Goal: Information Seeking & Learning: Understand process/instructions

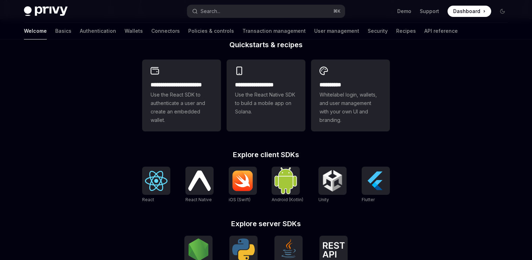
scroll to position [195, 0]
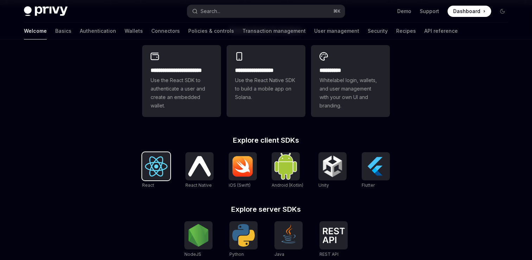
click at [155, 162] on img at bounding box center [156, 166] width 23 height 20
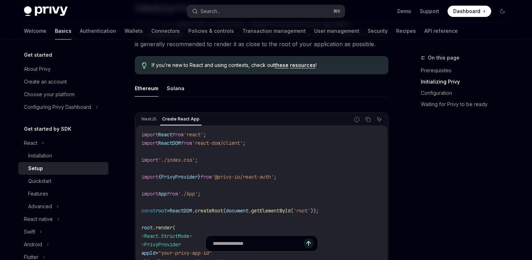
scroll to position [176, 0]
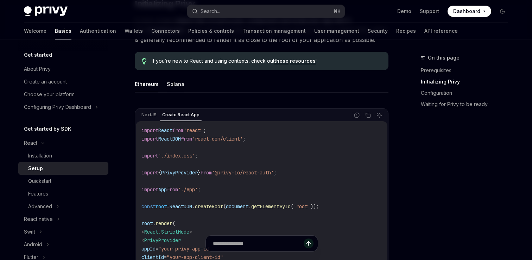
click at [181, 85] on button "Solana" at bounding box center [176, 84] width 18 height 17
click at [147, 84] on button "Ethereum" at bounding box center [147, 84] width 24 height 17
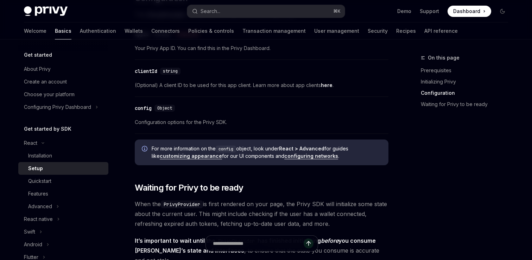
scroll to position [618, 0]
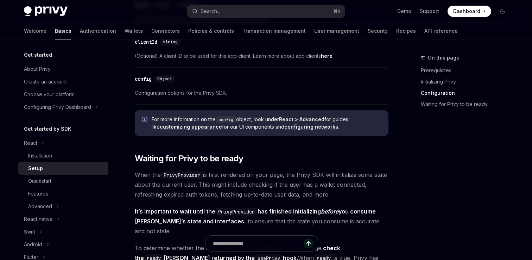
click at [169, 166] on div "​ Prerequisites Before you begin, make sure you have set up your Privy app and …" at bounding box center [262, 12] width 254 height 1085
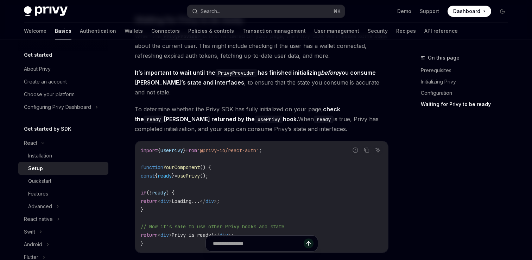
scroll to position [776, 0]
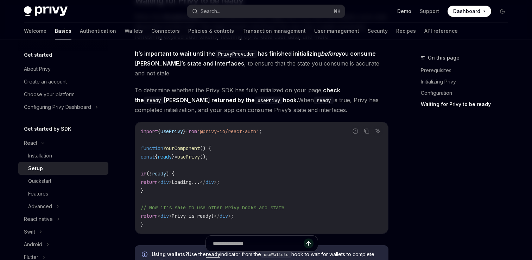
click at [407, 14] on link "Demo" at bounding box center [405, 11] width 14 height 7
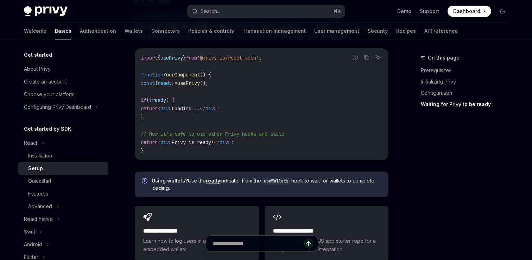
scroll to position [865, 0]
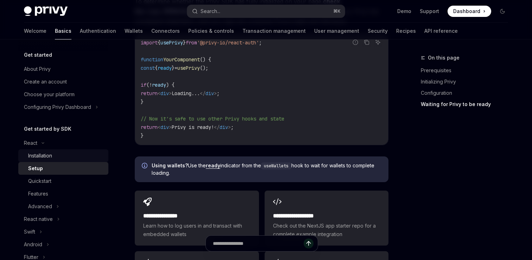
click at [67, 156] on div "Installation" at bounding box center [66, 155] width 76 height 8
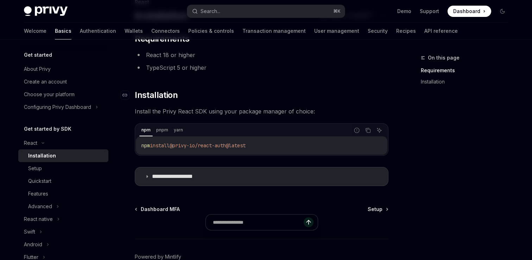
scroll to position [77, 0]
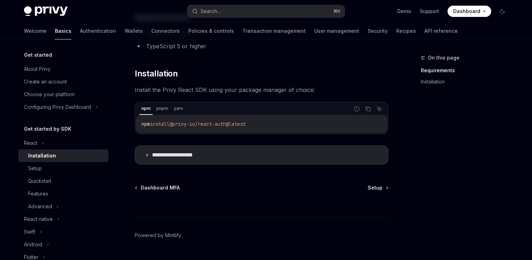
drag, startPoint x: 176, startPoint y: 124, endPoint x: 284, endPoint y: 126, distance: 107.8
click at [284, 126] on code "npm install @privy-io/react-auth@latest" at bounding box center [262, 124] width 240 height 8
copy span "@privy-io/react-auth@latest"
click at [236, 156] on summary "**********" at bounding box center [261, 155] width 253 height 18
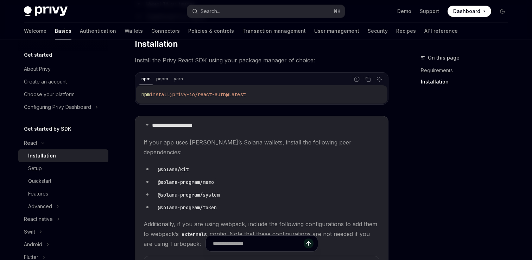
scroll to position [102, 0]
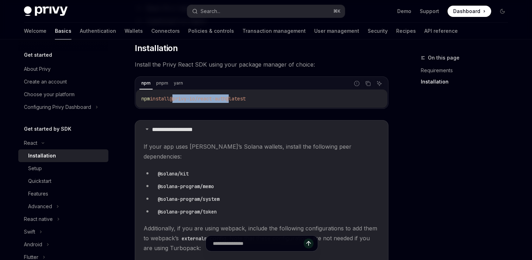
drag, startPoint x: 177, startPoint y: 99, endPoint x: 237, endPoint y: 97, distance: 59.5
click at [237, 97] on span "@privy-io/react-auth@latest" at bounding box center [208, 98] width 76 height 6
copy span "@privy-io/react-auth"
click at [223, 168] on li "@solana/kit" at bounding box center [262, 173] width 236 height 10
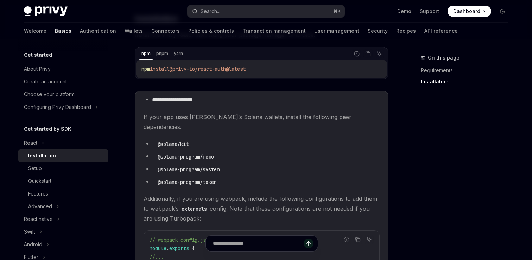
scroll to position [133, 0]
drag, startPoint x: 158, startPoint y: 148, endPoint x: 218, endPoint y: 148, distance: 59.5
click at [217, 152] on code "@solana-program/memo" at bounding box center [186, 156] width 62 height 8
copy code "@solana-program/memo"
drag, startPoint x: 157, startPoint y: 158, endPoint x: 223, endPoint y: 158, distance: 66.2
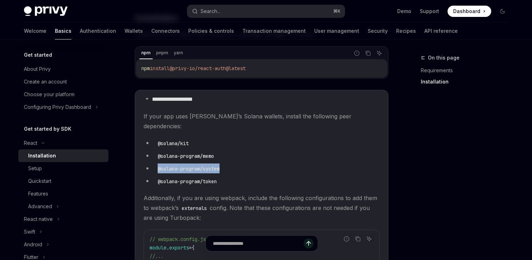
click at [223, 165] on code "@solana-program/system" at bounding box center [189, 169] width 68 height 8
copy code "@solana-program/system"
drag, startPoint x: 158, startPoint y: 172, endPoint x: 219, endPoint y: 171, distance: 60.9
click at [219, 177] on code "@solana-program/token" at bounding box center [187, 181] width 65 height 8
copy code "@solana-program/token"
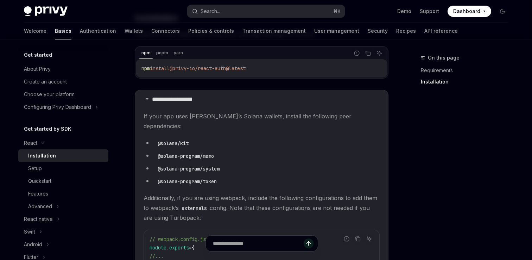
click at [229, 151] on li "@solana-program/memo" at bounding box center [262, 156] width 236 height 10
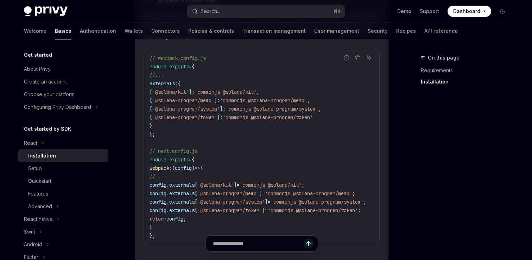
scroll to position [387, 0]
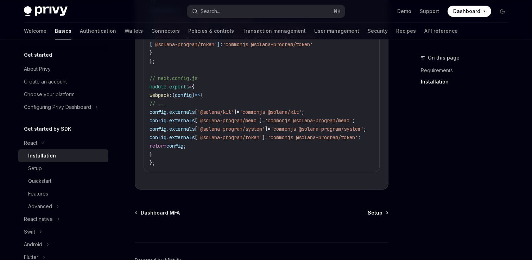
click at [375, 209] on span "Setup" at bounding box center [375, 212] width 15 height 7
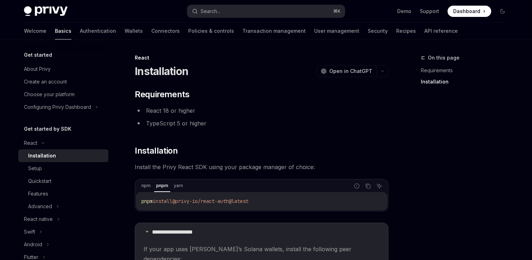
type textarea "*"
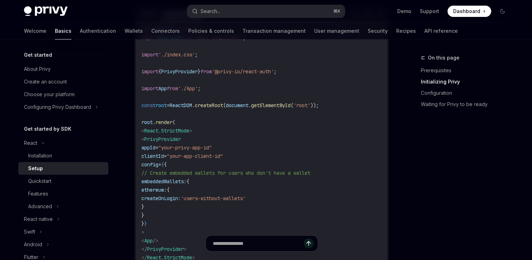
scroll to position [289, 0]
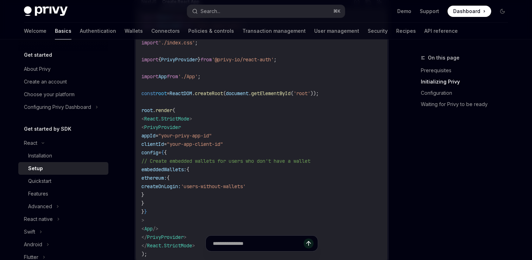
drag, startPoint x: 153, startPoint y: 128, endPoint x: 202, endPoint y: 233, distance: 116.3
click at [202, 233] on code "import React from 'react' ; import ReactDOM from 'react-dom/client' ; import '.…" at bounding box center [262, 135] width 240 height 245
copy code "< PrivyProvider appId = "your-privy-app-id" clientId = "your-app-client-id" con…"
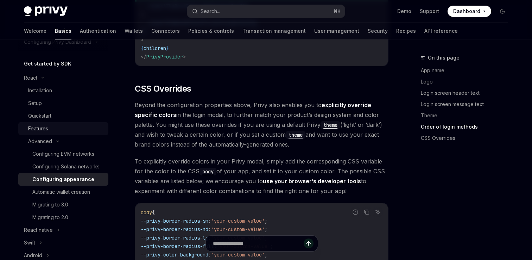
scroll to position [65, 0]
click at [83, 206] on div "Migrating to 3.0" at bounding box center [68, 204] width 72 height 8
type textarea "*"
